Goal: Transaction & Acquisition: Book appointment/travel/reservation

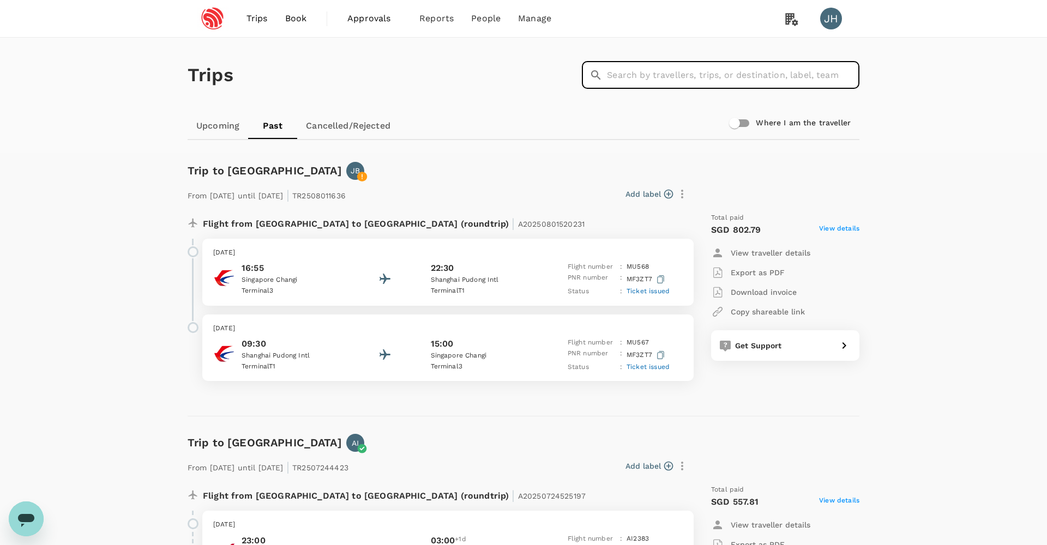
click at [267, 22] on span "Trips" at bounding box center [256, 18] width 21 height 13
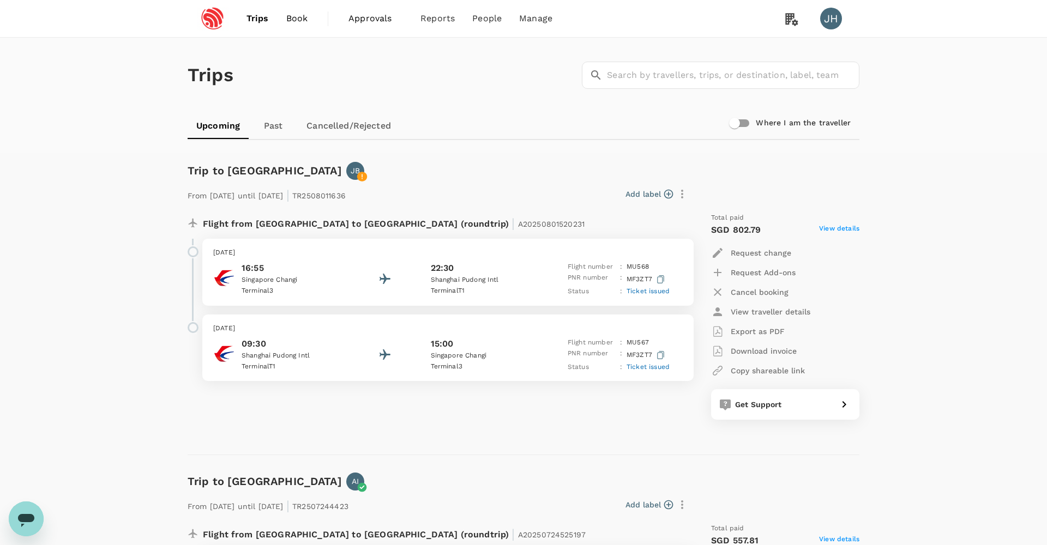
click at [295, 23] on span "Book" at bounding box center [297, 18] width 22 height 13
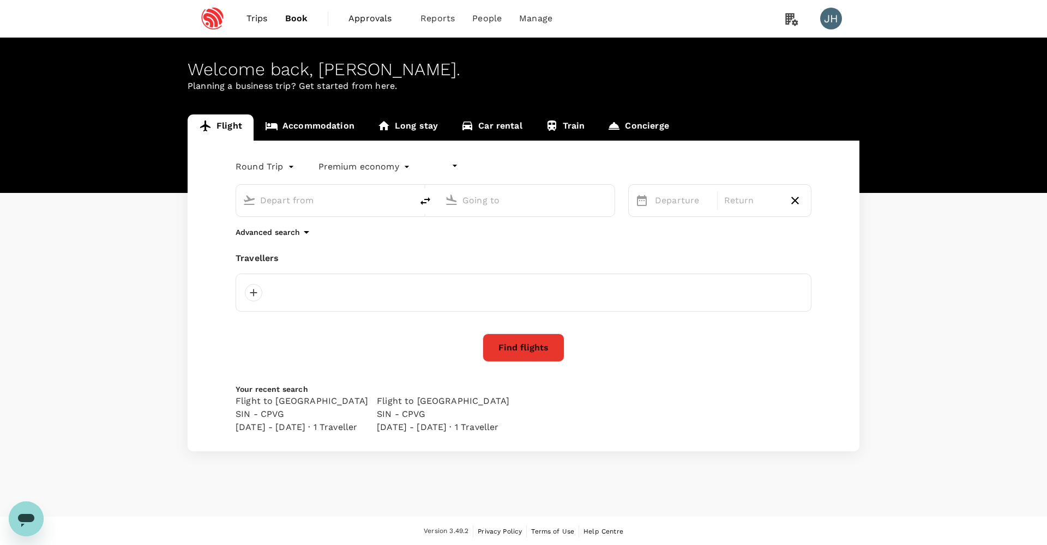
type input "undefined, undefined (any)"
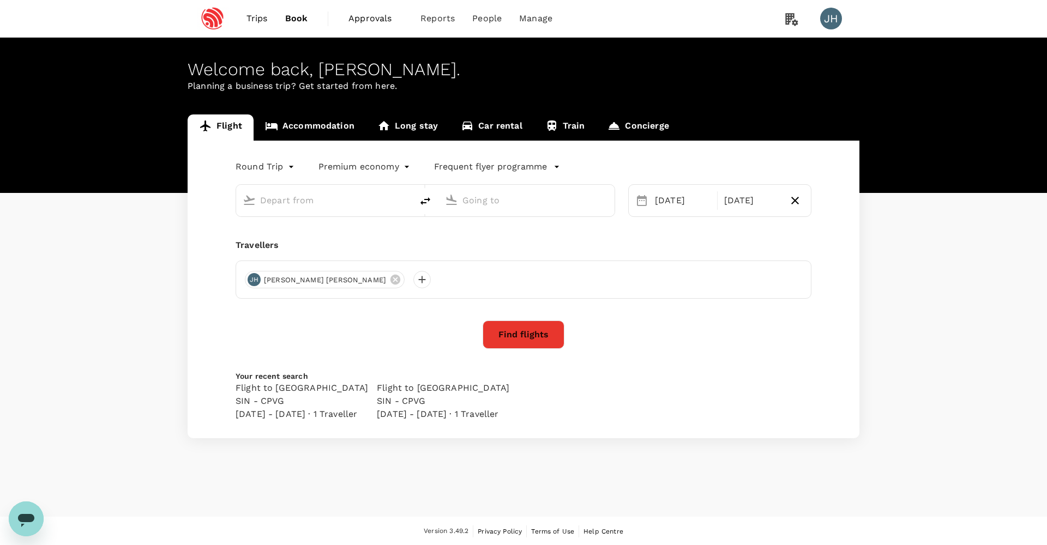
click at [291, 204] on input "text" at bounding box center [324, 200] width 129 height 17
type input "Singapore Changi (SIN)"
type input "[GEOGRAPHIC_DATA], [GEOGRAPHIC_DATA] (any)"
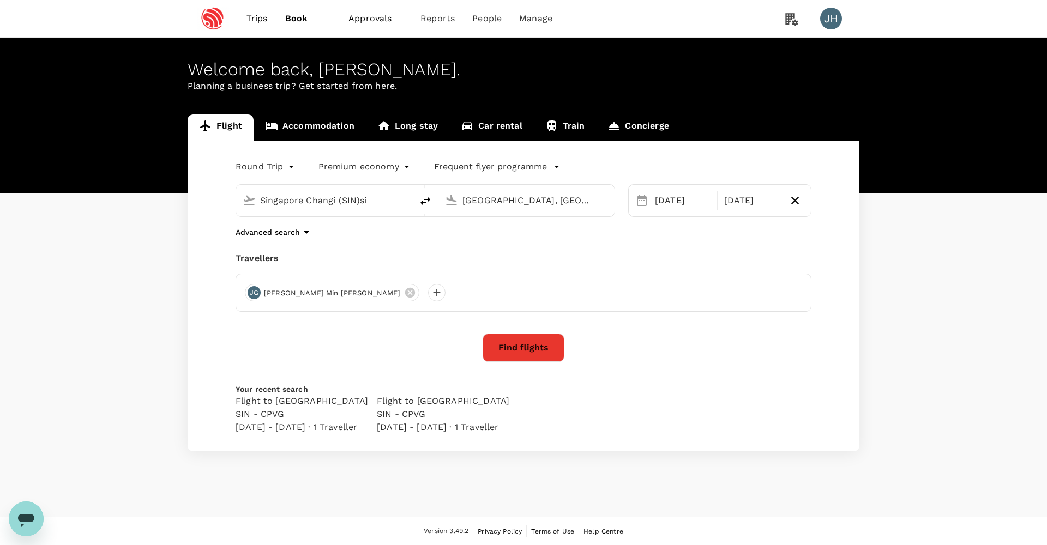
type input "Singapore Changi (SIN)sin"
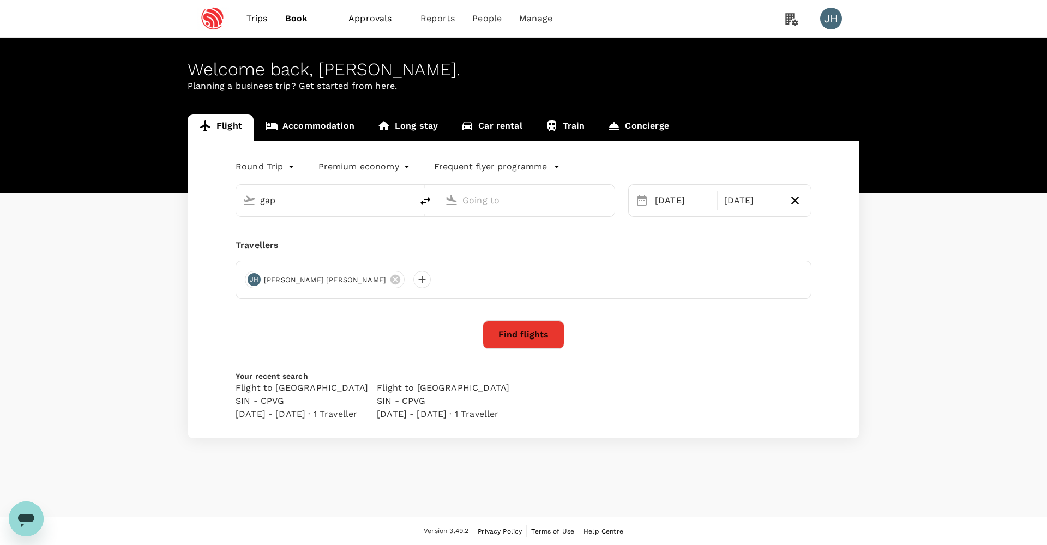
type input "Singapore Changi (SIN)"
type input "[GEOGRAPHIC_DATA], [GEOGRAPHIC_DATA] (any)"
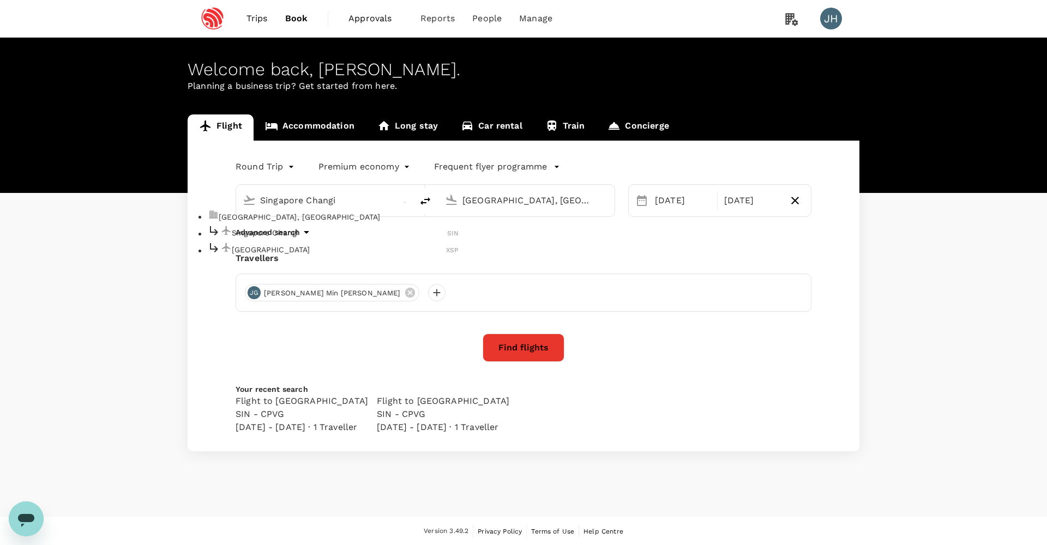
click at [340, 238] on p "Singapore Changi" at bounding box center [339, 232] width 215 height 11
type input "Singapore Changi (SIN)"
click at [497, 202] on input "[GEOGRAPHIC_DATA], [GEOGRAPHIC_DATA] (any)" at bounding box center [526, 200] width 129 height 17
click at [666, 207] on div "[DATE]" at bounding box center [682, 201] width 64 height 22
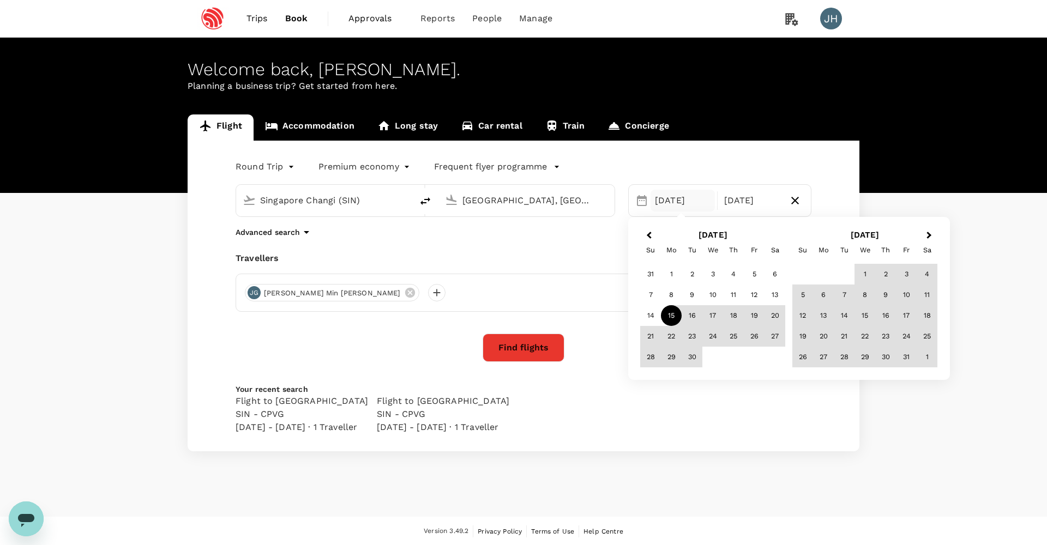
click at [676, 312] on div "15" at bounding box center [671, 315] width 21 height 21
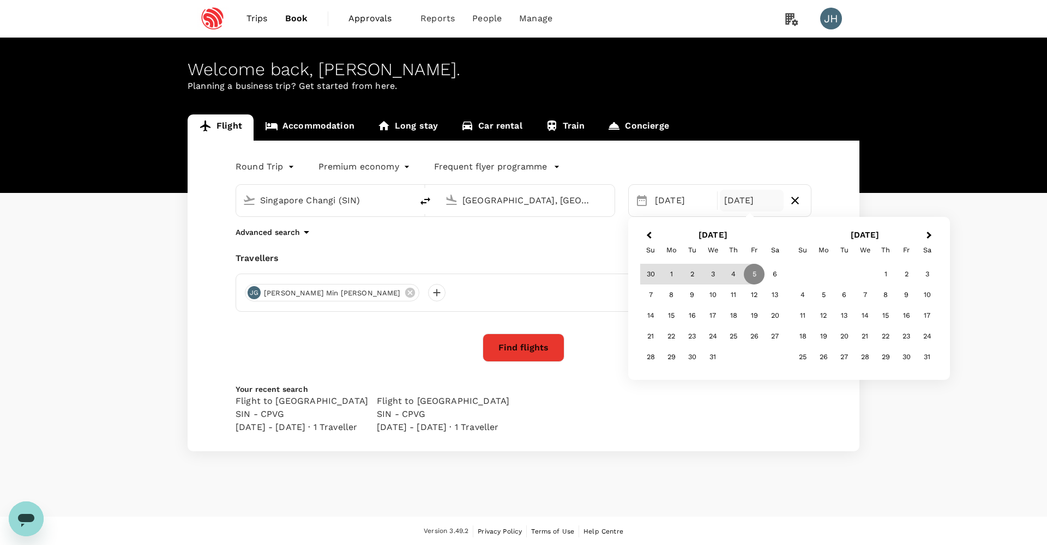
click at [270, 158] on body "Trips Book Approvals 0 Reports People Manage JH Welcome back , [PERSON_NAME] . …" at bounding box center [523, 273] width 1047 height 546
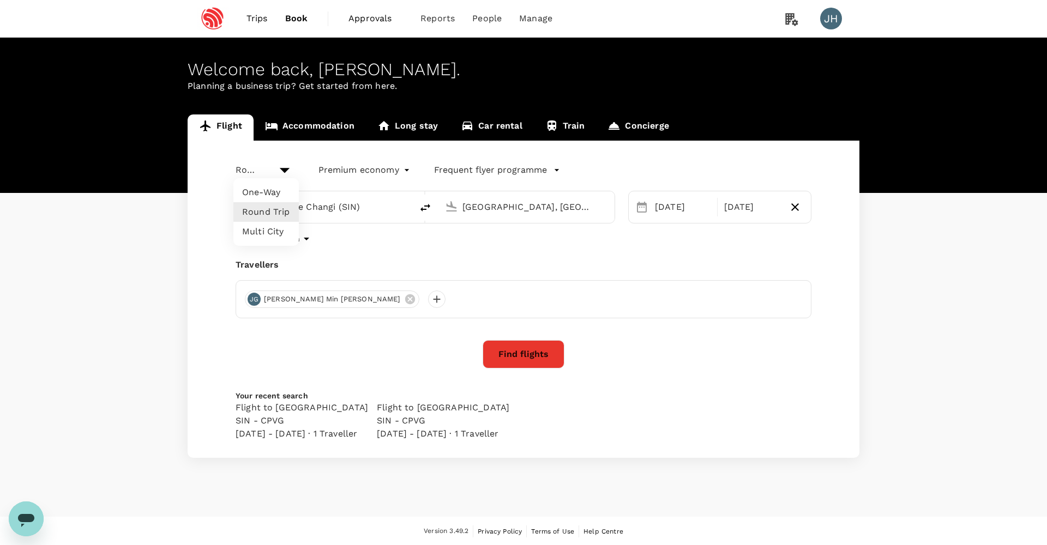
click at [277, 184] on li "One-Way" at bounding box center [265, 193] width 65 height 20
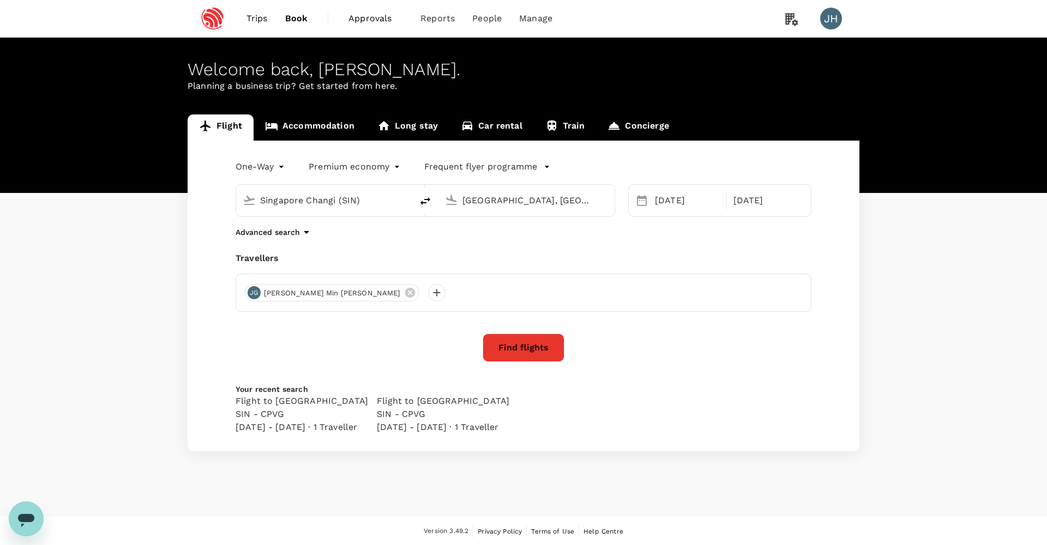
type input "oneway"
click at [404, 292] on icon at bounding box center [410, 293] width 12 height 12
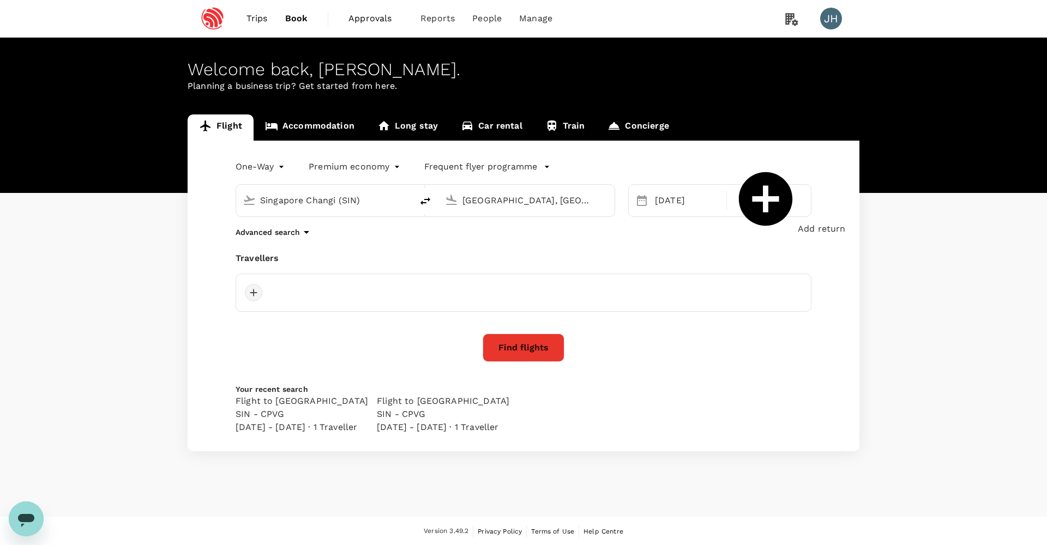
click at [248, 293] on div at bounding box center [253, 292] width 17 height 17
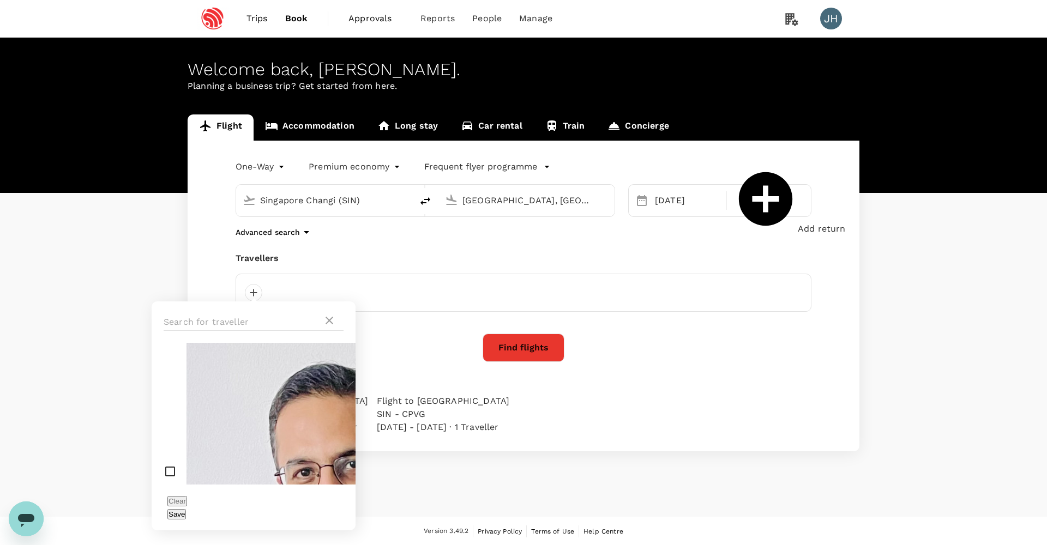
scroll to position [94, 0]
checkbox input "false"
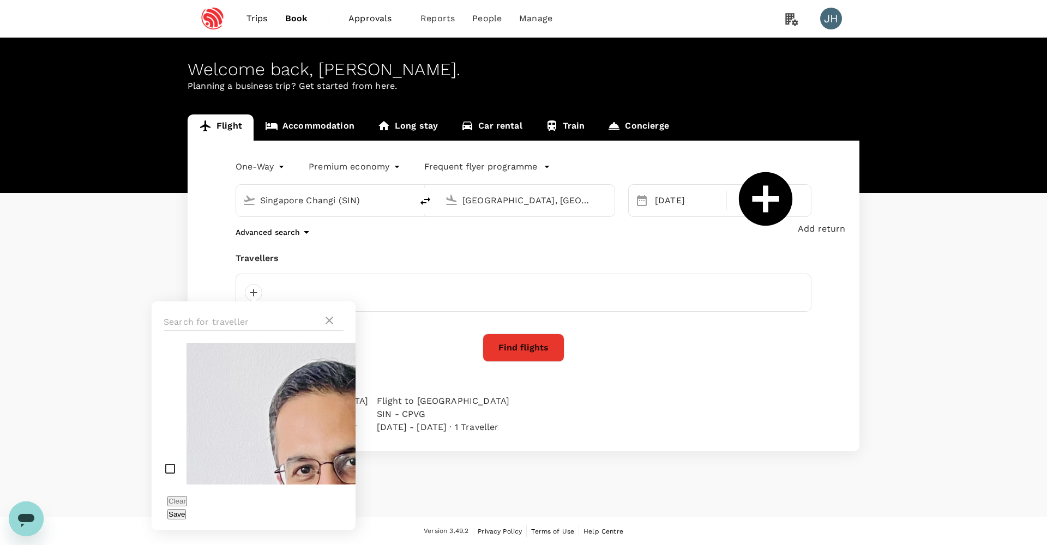
checkbox input "true"
click at [186, 509] on button "Save" at bounding box center [176, 514] width 19 height 10
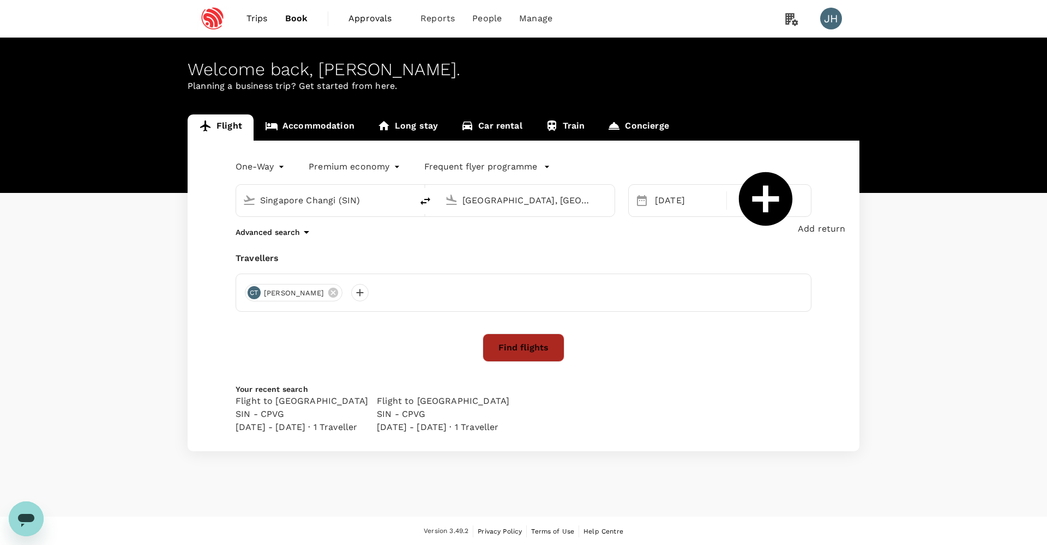
click at [515, 346] on button "Find flights" at bounding box center [524, 348] width 82 height 28
click at [534, 352] on button "Find flights" at bounding box center [524, 348] width 82 height 28
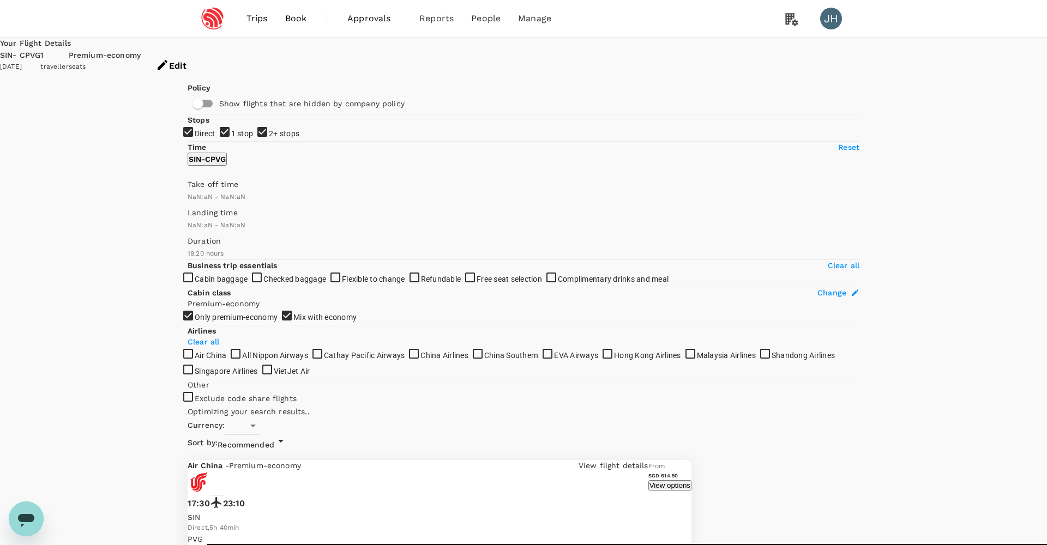
type input "SGD"
type input "1440"
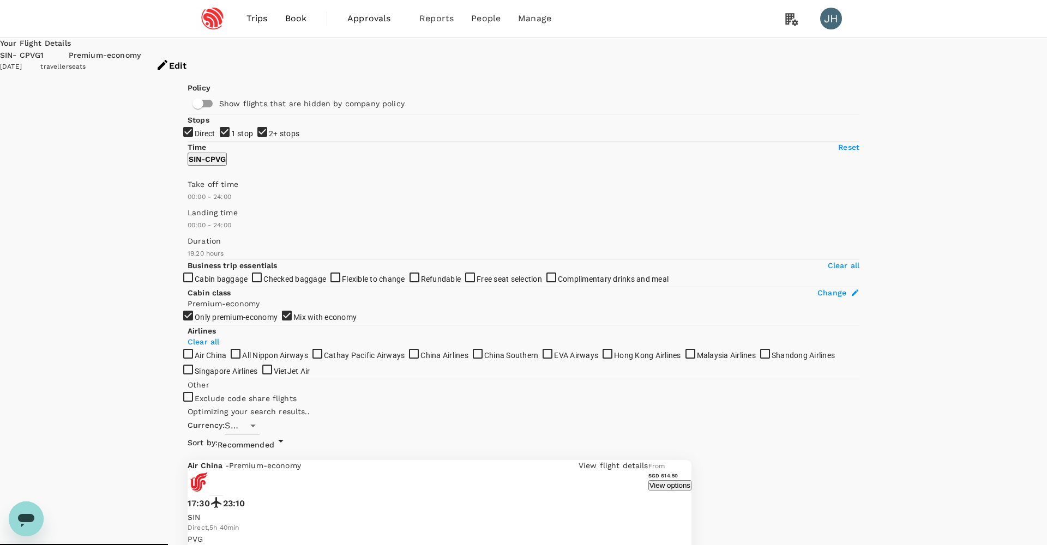
click at [195, 215] on input "2+ stops" at bounding box center [523, 272] width 1047 height 545
checkbox input "false"
click at [195, 200] on input "1 stop" at bounding box center [523, 272] width 1047 height 545
checkbox input "false"
click at [202, 61] on button "Edit" at bounding box center [171, 66] width 61 height 33
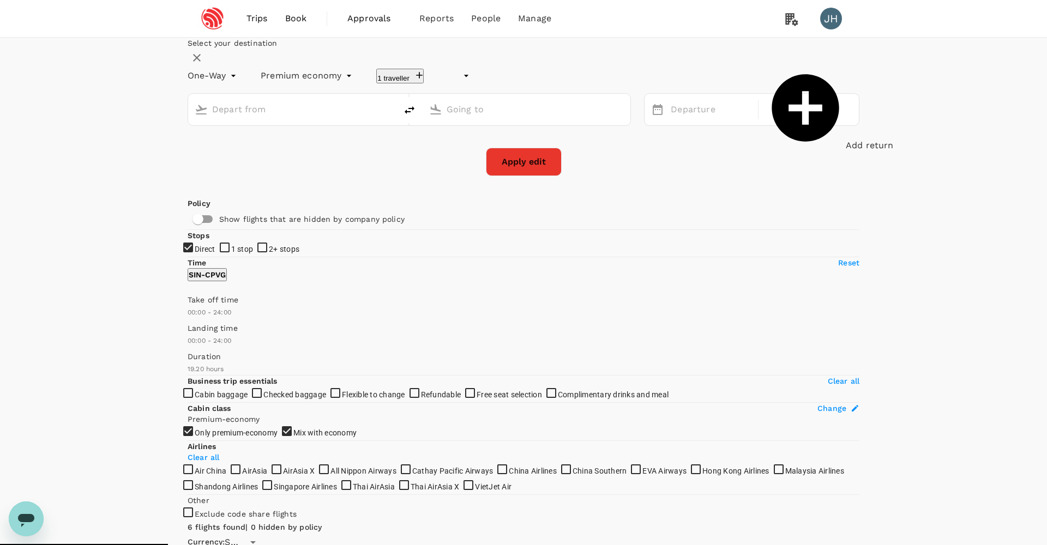
type input "undefined, undefined (any)"
type input "Singapore Changi (SIN)"
type input "[GEOGRAPHIC_DATA], [GEOGRAPHIC_DATA] (any)"
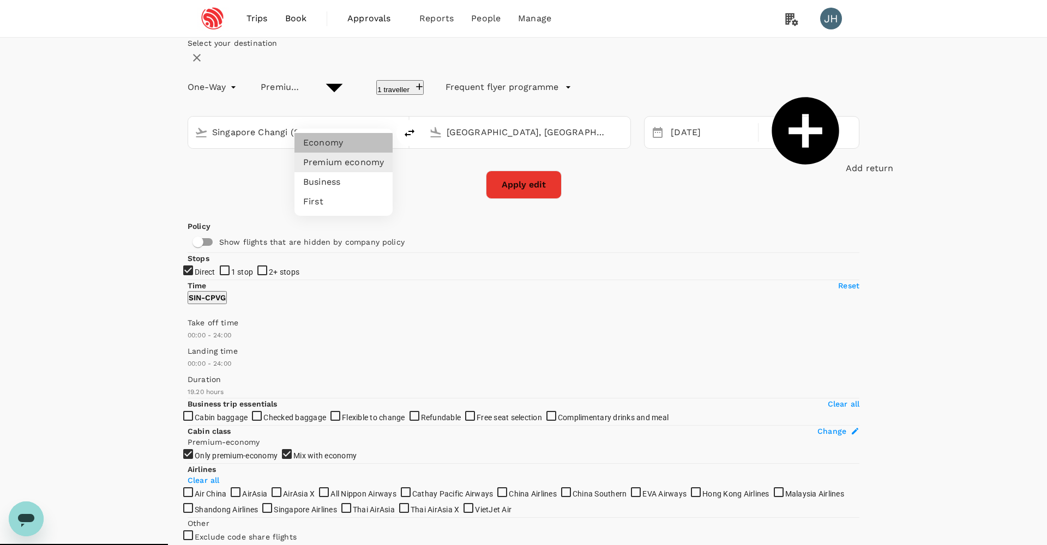
click at [349, 144] on li "Economy" at bounding box center [343, 143] width 98 height 20
type input "economy"
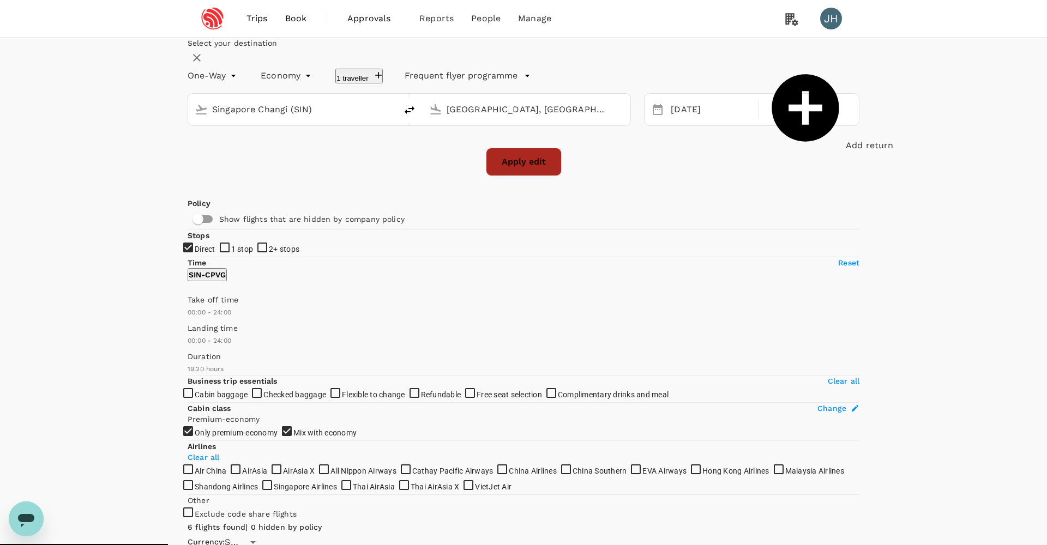
click at [506, 176] on button "Apply edit" at bounding box center [524, 162] width 76 height 28
checkbox input "false"
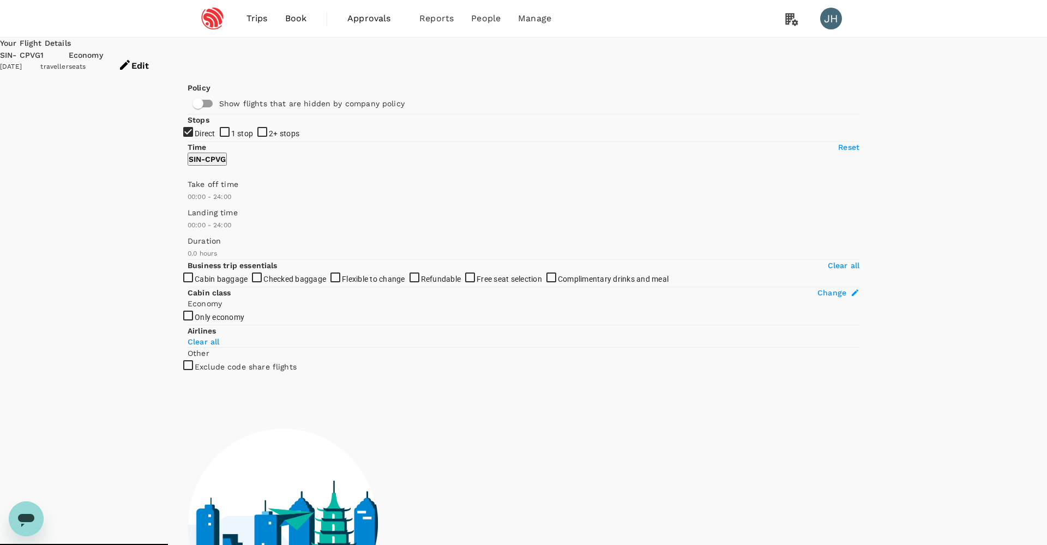
checkbox input "true"
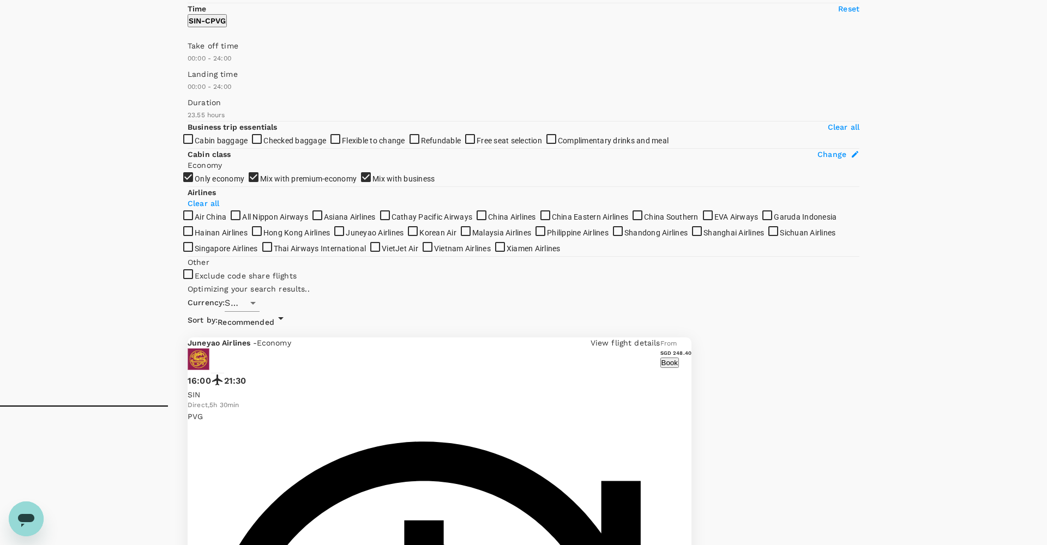
scroll to position [183, 0]
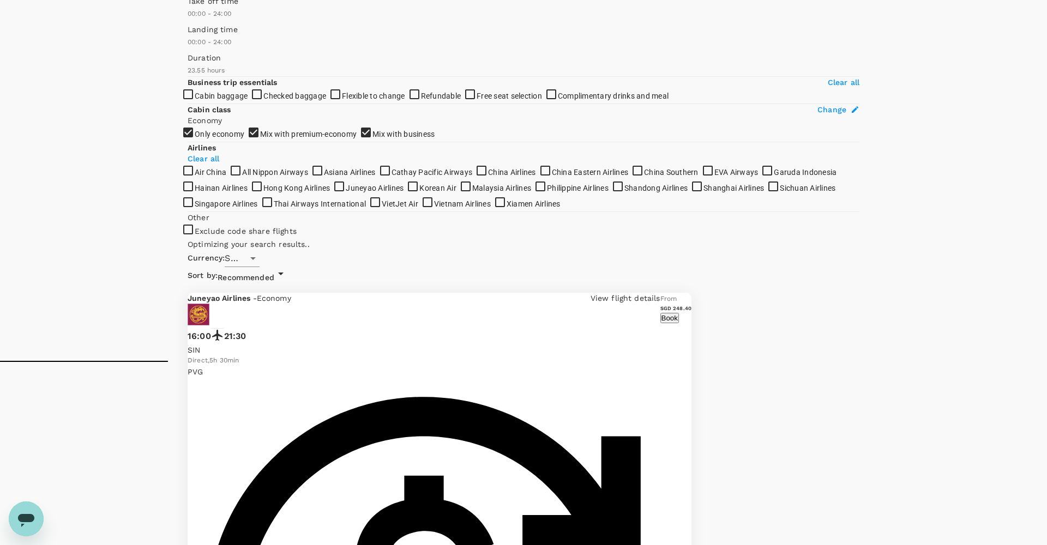
type input "1790"
